Goal: Find specific fact

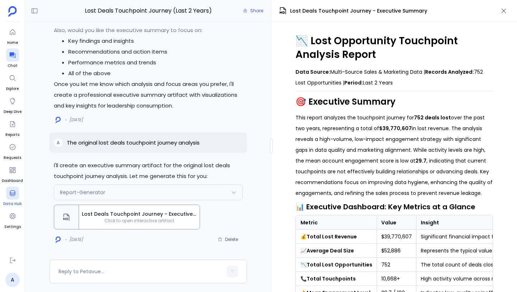
scroll to position [200, 0]
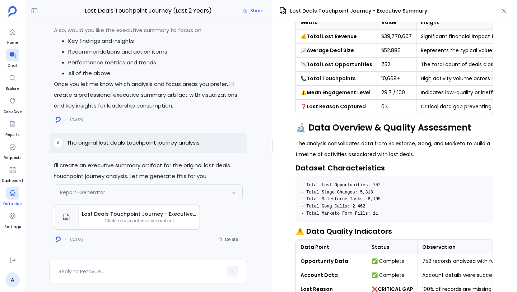
click at [14, 195] on icon at bounding box center [12, 192] width 7 height 7
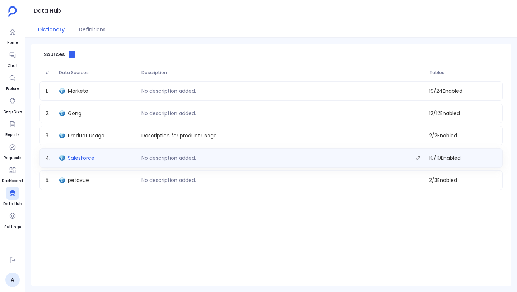
click at [84, 159] on span "Salesforce" at bounding box center [81, 157] width 27 height 7
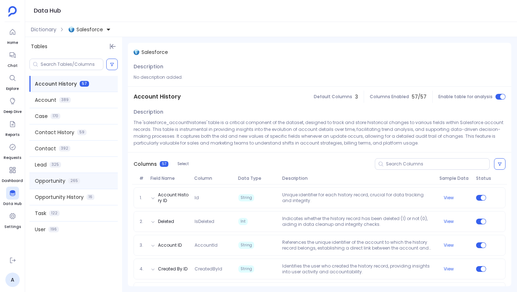
click at [54, 180] on span "Opportunity" at bounding box center [50, 180] width 31 height 7
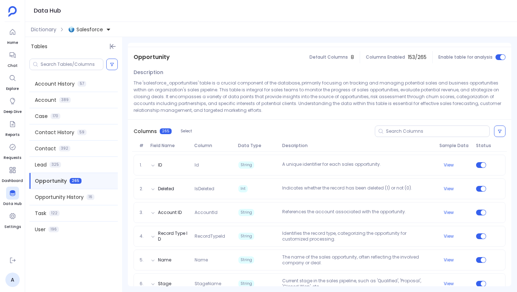
scroll to position [29, 0]
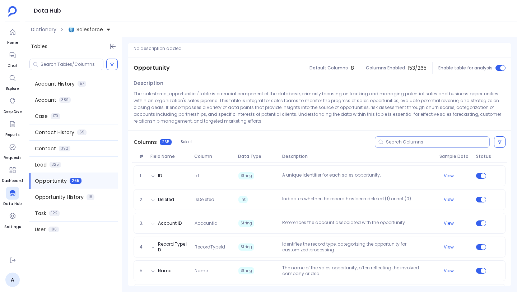
click at [406, 142] on input at bounding box center [437, 142] width 103 height 6
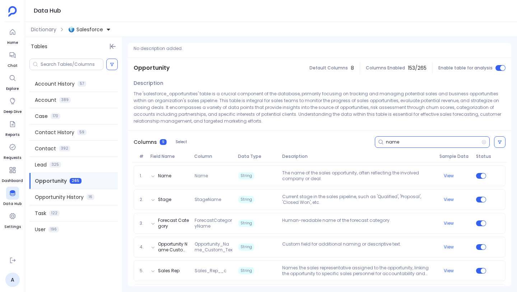
type input "name"
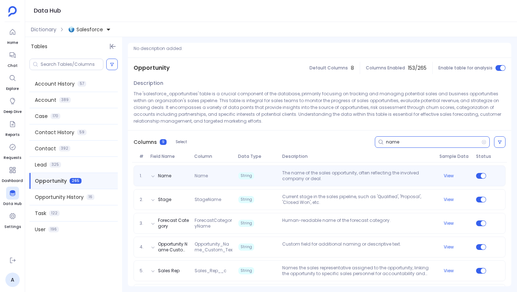
click at [301, 173] on p "The name of the sales opportunity, often reflecting the involved company or dea…" at bounding box center [357, 175] width 157 height 11
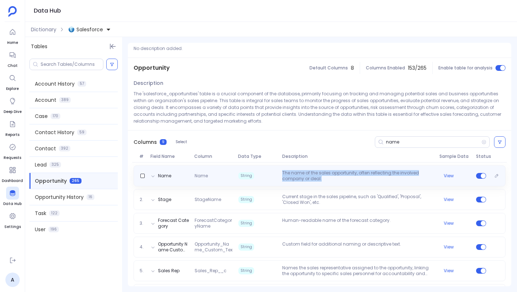
click at [301, 173] on p "The name of the sales opportunity, often reflecting the involved company or dea…" at bounding box center [357, 175] width 157 height 11
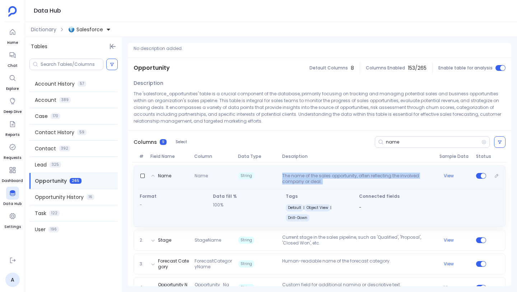
copy p "The name of the sales opportunity, often reflecting the involved company or dea…"
click at [448, 174] on button "View" at bounding box center [449, 176] width 10 height 6
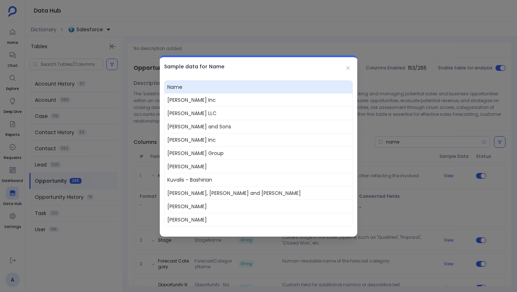
click at [178, 99] on span "[PERSON_NAME] Inc" at bounding box center [258, 99] width 188 height 13
copy span "[PERSON_NAME] Inc"
click at [184, 110] on span "[PERSON_NAME] LLC" at bounding box center [258, 112] width 188 height 13
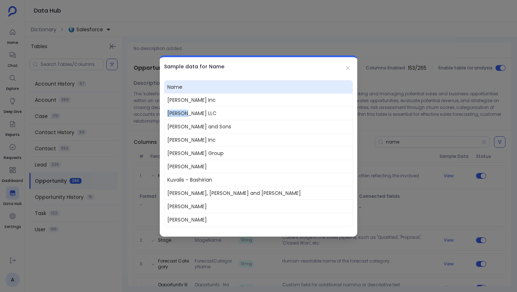
click at [184, 110] on span "[PERSON_NAME] LLC" at bounding box center [258, 112] width 188 height 13
copy span "[PERSON_NAME] LLC"
click at [197, 121] on span "[PERSON_NAME] and Sons" at bounding box center [258, 126] width 188 height 13
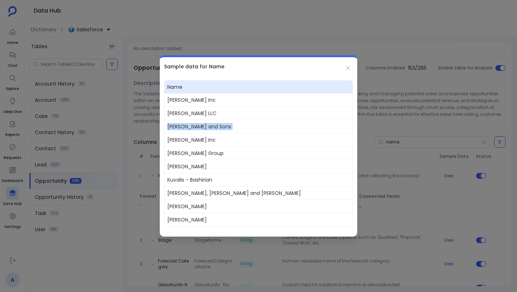
click at [197, 121] on span "[PERSON_NAME] and Sons" at bounding box center [258, 126] width 188 height 13
copy span "[PERSON_NAME] and Sons"
click at [174, 138] on span "[PERSON_NAME] Inc" at bounding box center [258, 139] width 188 height 13
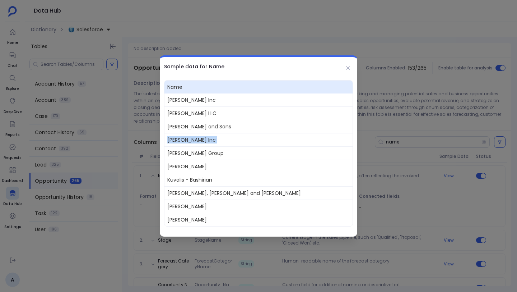
copy span "[PERSON_NAME] Inc"
click at [181, 149] on span "[PERSON_NAME] Group" at bounding box center [258, 152] width 188 height 13
copy span "[PERSON_NAME] Group"
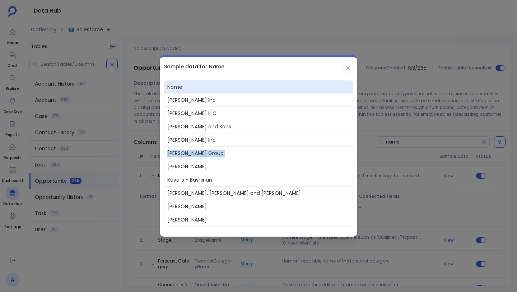
click at [349, 67] on icon at bounding box center [348, 68] width 6 height 6
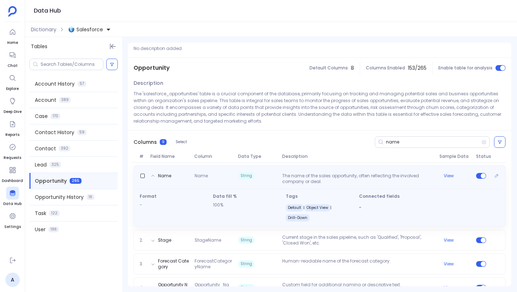
click at [314, 174] on p "The name of the sales opportunity, often reflecting the involved company or dea…" at bounding box center [357, 178] width 157 height 11
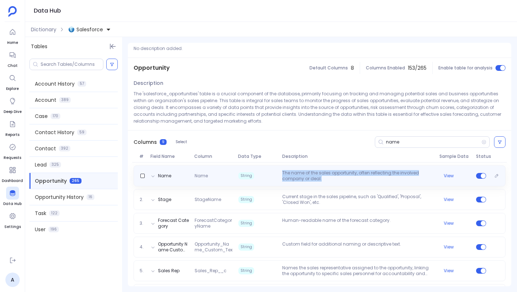
copy p "The name of the sales opportunity, often reflecting the involved company or dea…"
